Goal: Check status: Check status

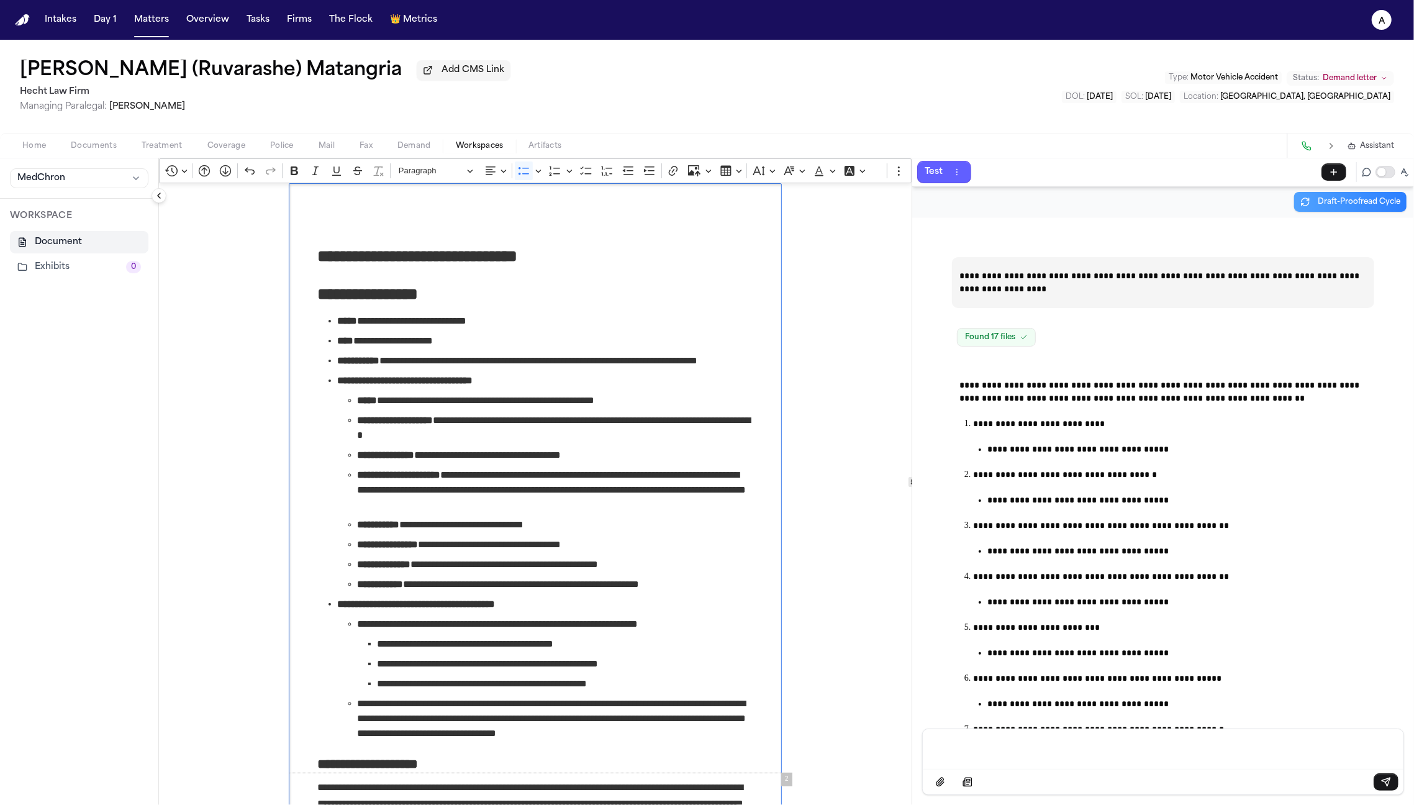
scroll to position [37615, 0]
